Goal: Check status: Check status

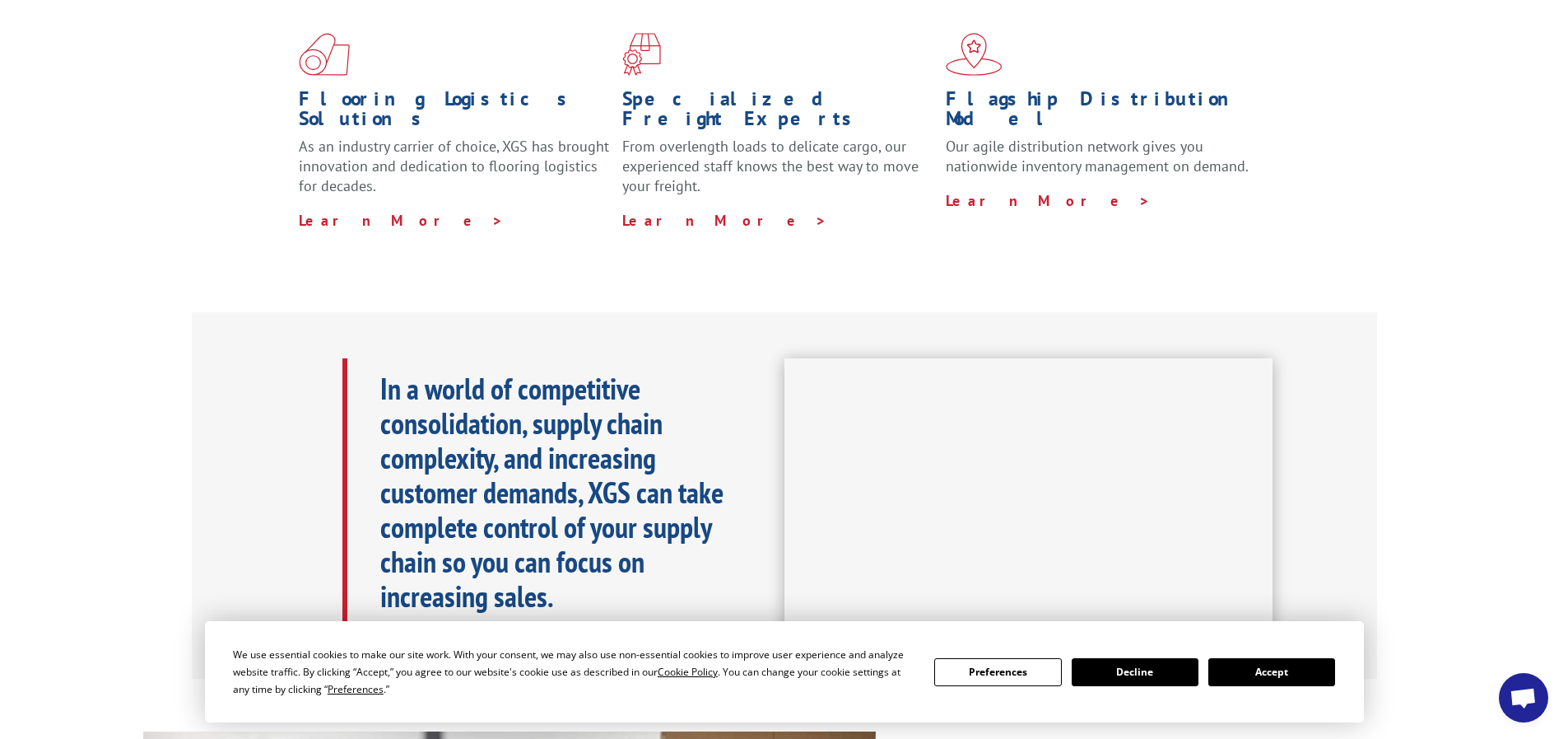
scroll to position [577, 0]
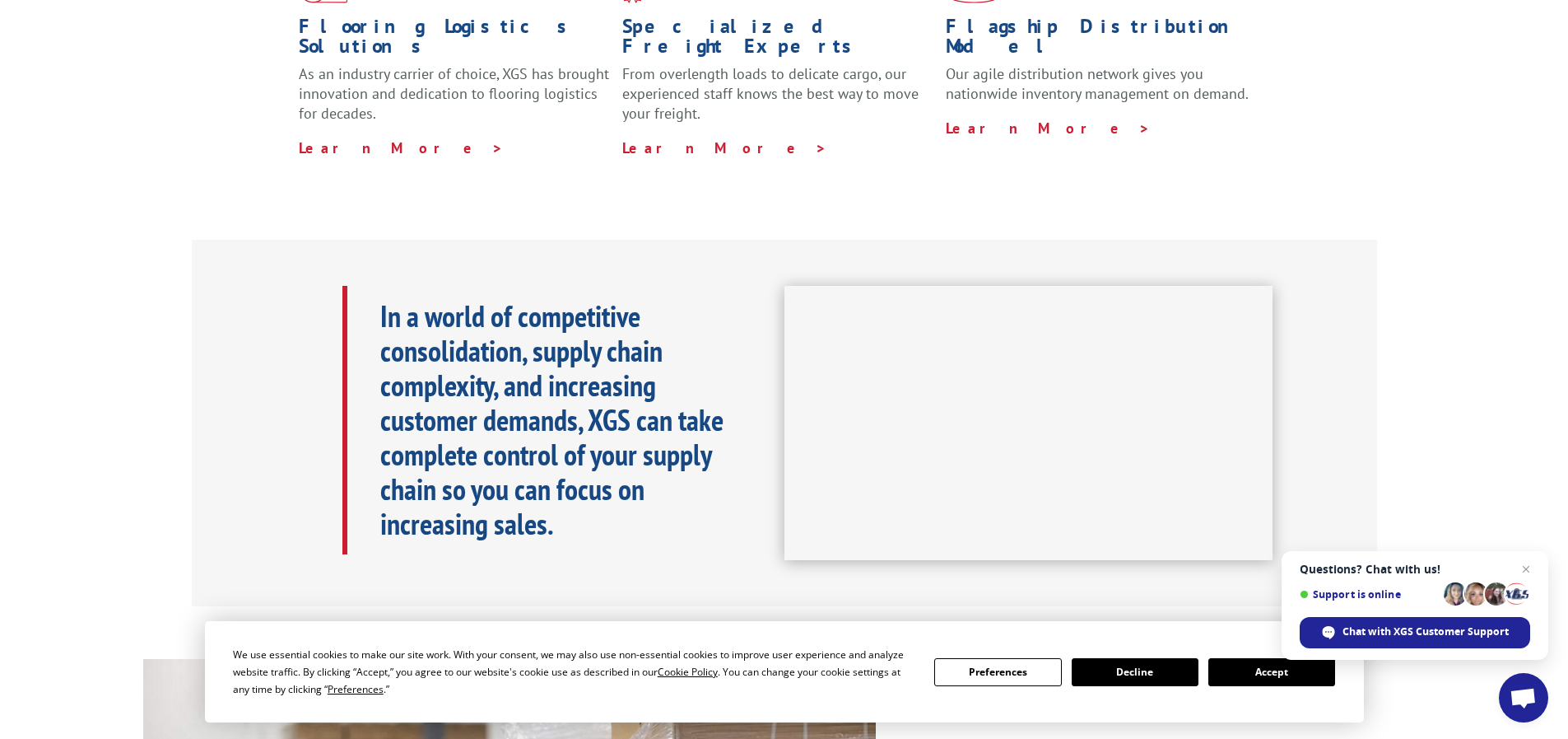
click at [1401, 519] on div "In a world of competitive consolidation, supply chain complexity, and increasin…" at bounding box center [784, 423] width 1568 height 368
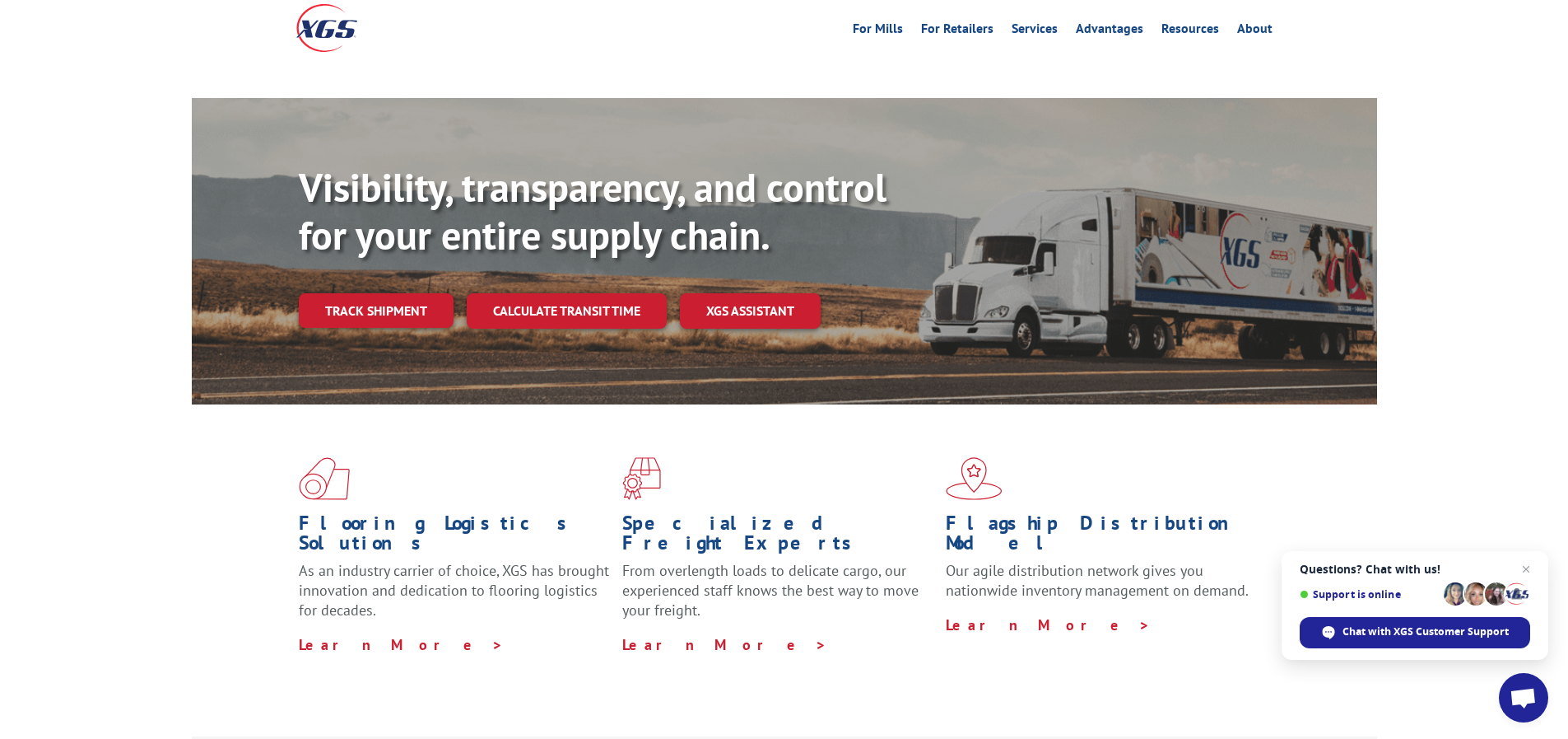
scroll to position [72, 0]
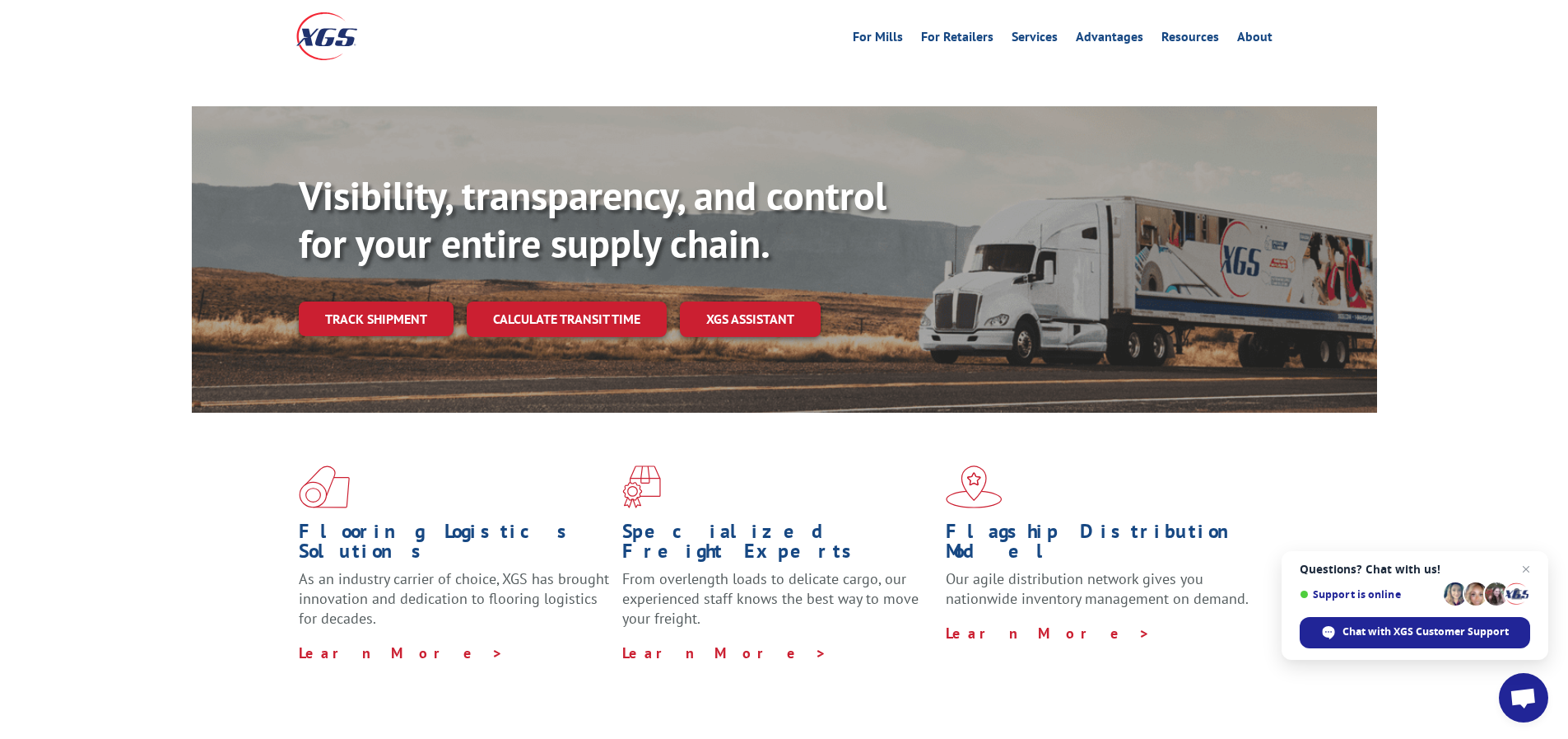
click at [370, 301] on link "Track shipment" at bounding box center [376, 319] width 155 height 35
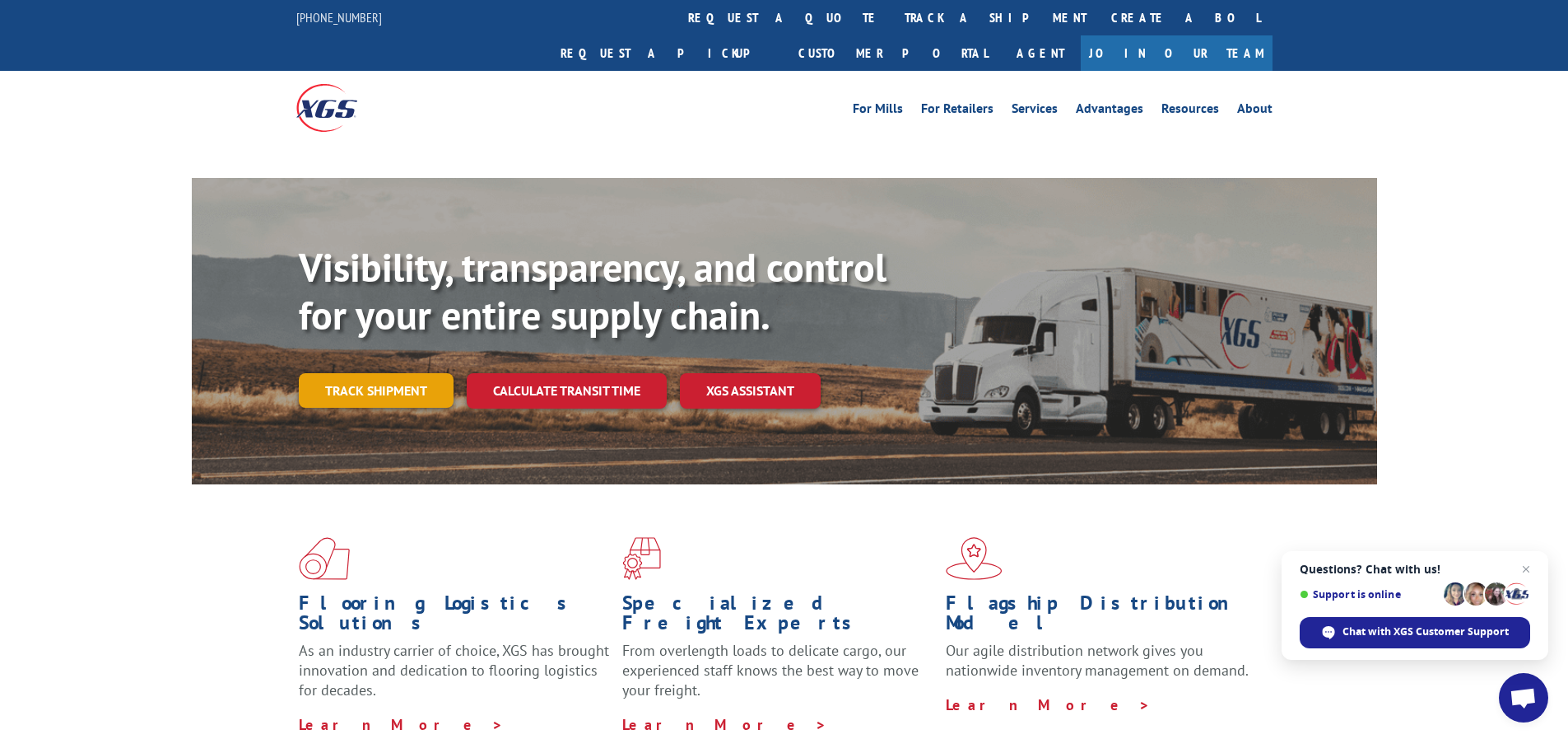
click at [373, 373] on link "Track shipment" at bounding box center [376, 391] width 155 height 35
click at [365, 373] on link "Track shipment" at bounding box center [376, 391] width 155 height 35
click at [411, 373] on link "Track shipment" at bounding box center [376, 391] width 155 height 35
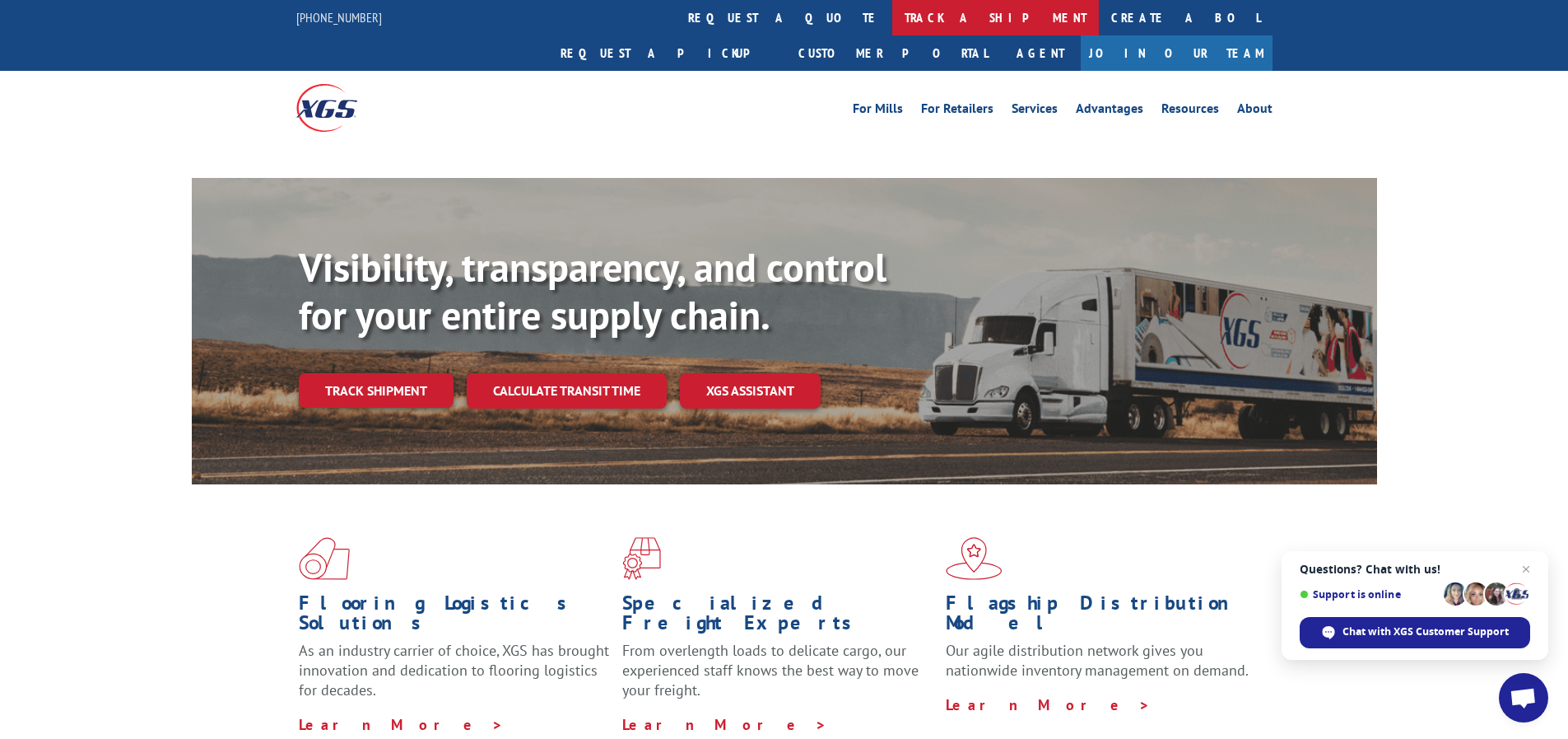
click at [893, 22] on link "track a shipment" at bounding box center [996, 18] width 206 height 35
click at [893, 15] on link "track a shipment" at bounding box center [996, 18] width 206 height 35
click at [893, 19] on link "track a shipment" at bounding box center [996, 18] width 206 height 35
